Goal: Participate in discussion: Engage in conversation with other users on a specific topic

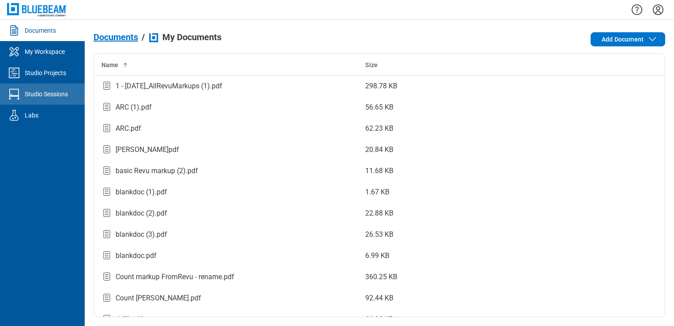
click at [67, 94] on div "Studio Sessions" at bounding box center [46, 94] width 43 height 9
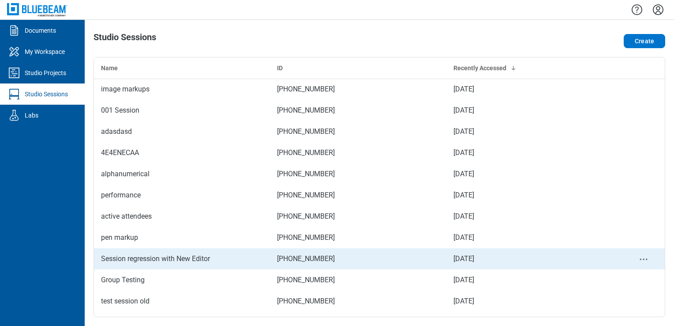
click at [152, 261] on div "Session regression with New Editor" at bounding box center [182, 258] width 162 height 11
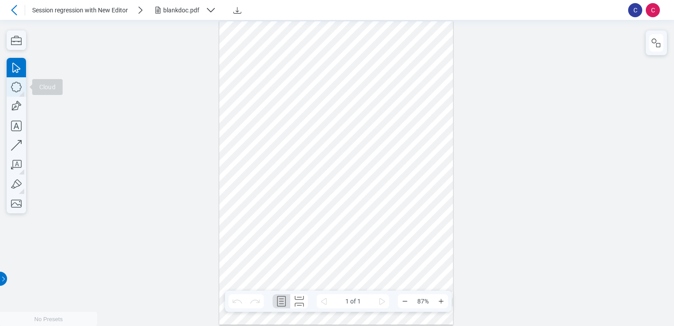
click at [16, 91] on icon "button" at bounding box center [16, 86] width 19 height 19
drag, startPoint x: 256, startPoint y: 50, endPoint x: 300, endPoint y: 97, distance: 63.7
click at [300, 97] on div at bounding box center [336, 172] width 234 height 303
click at [306, 130] on div at bounding box center [336, 172] width 234 height 303
click at [288, 62] on div at bounding box center [336, 172] width 234 height 303
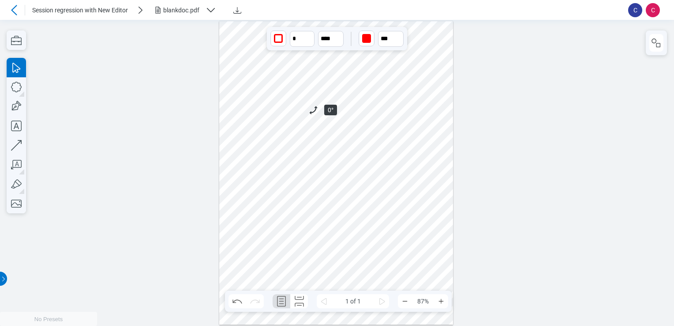
drag, startPoint x: 310, startPoint y: 109, endPoint x: 311, endPoint y: 115, distance: 6.2
click at [311, 115] on div at bounding box center [336, 172] width 234 height 303
click at [294, 160] on div at bounding box center [336, 172] width 234 height 303
click at [277, 64] on div at bounding box center [336, 172] width 234 height 303
click at [281, 150] on div at bounding box center [336, 172] width 234 height 303
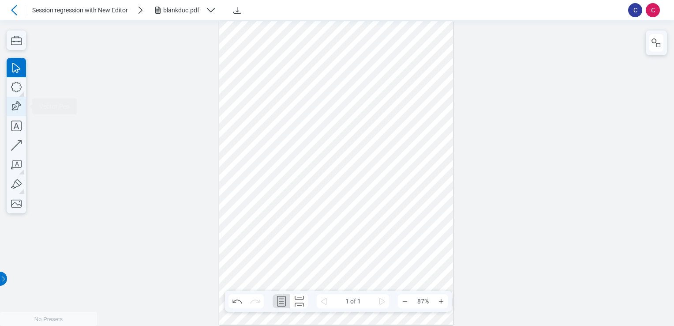
click at [16, 109] on icon "button" at bounding box center [16, 106] width 19 height 19
drag, startPoint x: 247, startPoint y: 131, endPoint x: 279, endPoint y: 156, distance: 40.2
click at [279, 156] on div at bounding box center [336, 172] width 234 height 303
click at [21, 84] on icon "button" at bounding box center [16, 86] width 19 height 19
drag, startPoint x: 291, startPoint y: 109, endPoint x: 308, endPoint y: 152, distance: 46.8
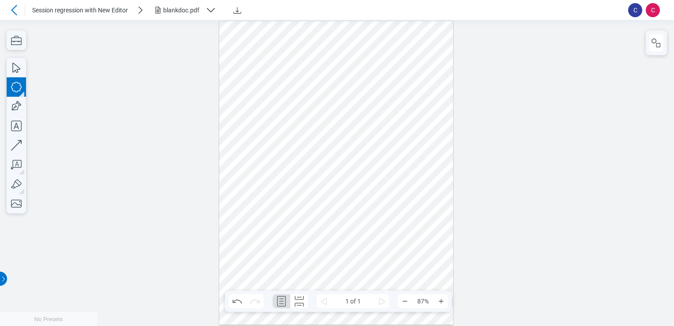
click at [308, 152] on div at bounding box center [336, 172] width 234 height 303
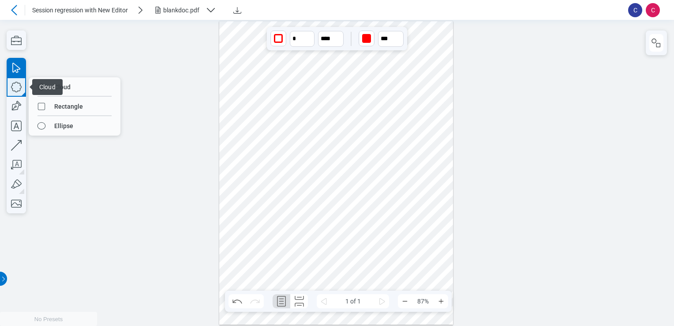
click at [11, 82] on icon "button" at bounding box center [16, 86] width 19 height 19
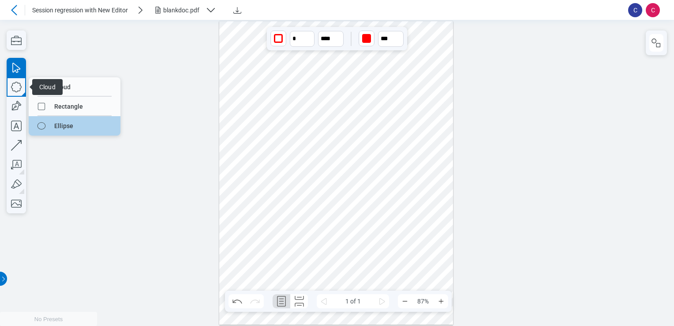
drag, startPoint x: 52, startPoint y: 120, endPoint x: 60, endPoint y: 101, distance: 20.6
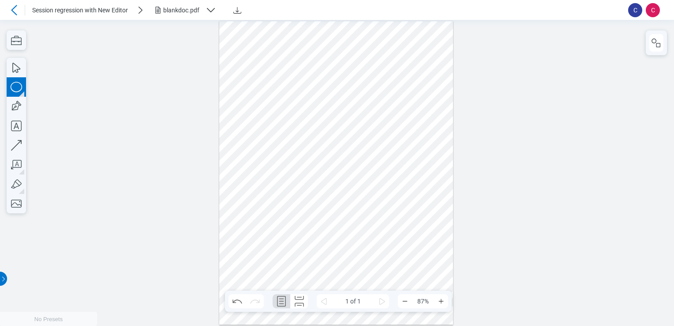
drag, startPoint x: 330, startPoint y: 56, endPoint x: 356, endPoint y: 84, distance: 38.7
click at [356, 84] on div at bounding box center [336, 172] width 234 height 303
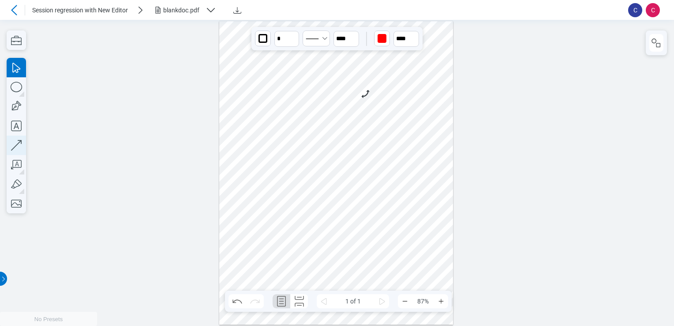
click at [13, 145] on icon "button" at bounding box center [16, 144] width 19 height 19
drag, startPoint x: 224, startPoint y: 186, endPoint x: 311, endPoint y: 191, distance: 87.1
click at [311, 191] on div at bounding box center [336, 172] width 234 height 303
